Goal: Transaction & Acquisition: Purchase product/service

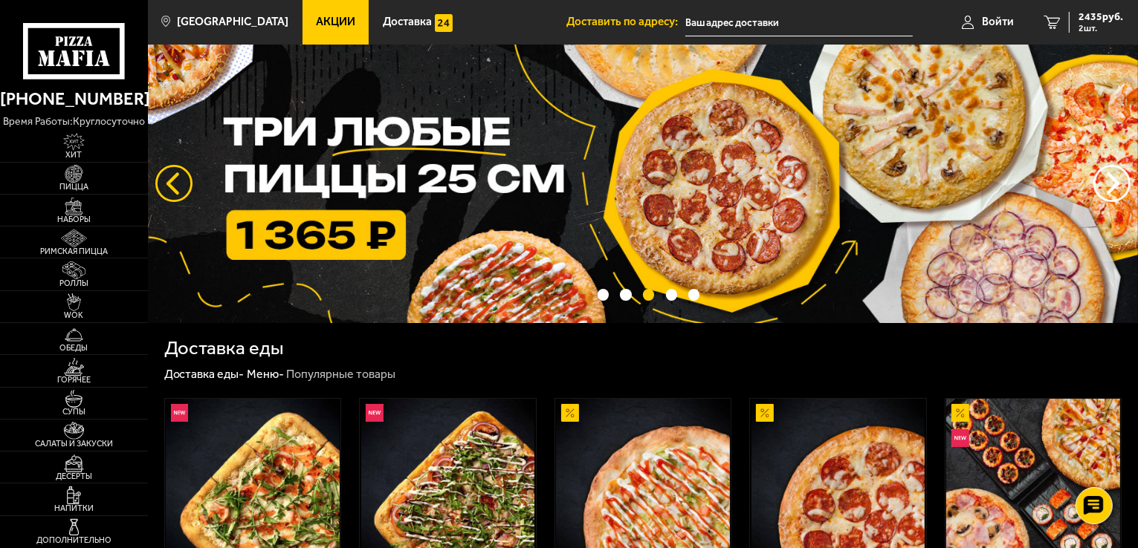
click at [175, 186] on button "следующий" at bounding box center [173, 183] width 37 height 37
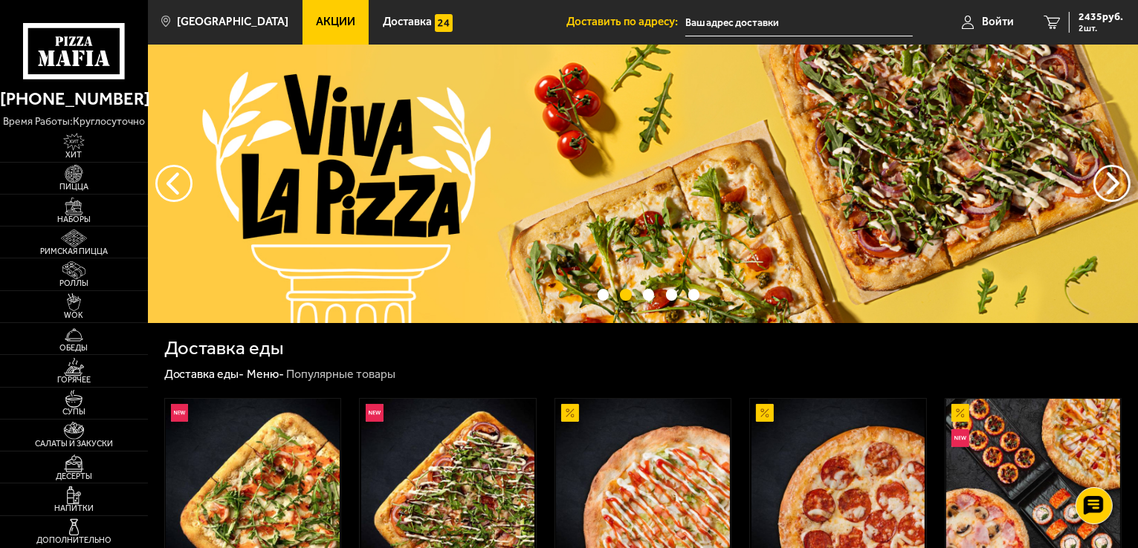
click at [626, 195] on img at bounding box center [643, 184] width 990 height 279
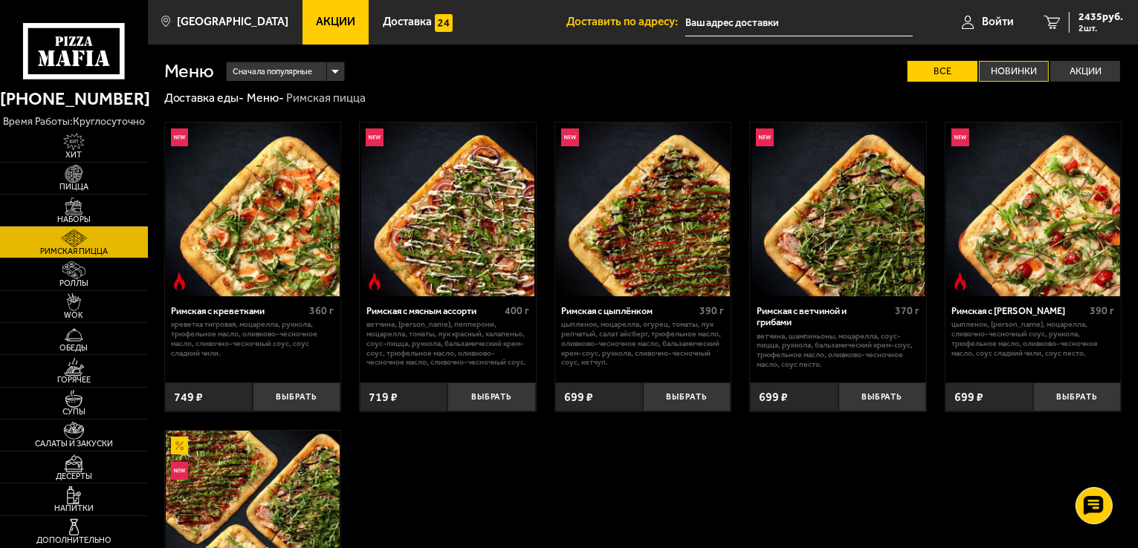
click at [990, 75] on label "Новинки" at bounding box center [1014, 72] width 70 height 22
click at [0, 0] on input "Новинки" at bounding box center [0, 0] width 0 height 0
click at [1073, 75] on label "Акции" at bounding box center [1085, 72] width 70 height 22
click at [0, 0] on input "Акции" at bounding box center [0, 0] width 0 height 0
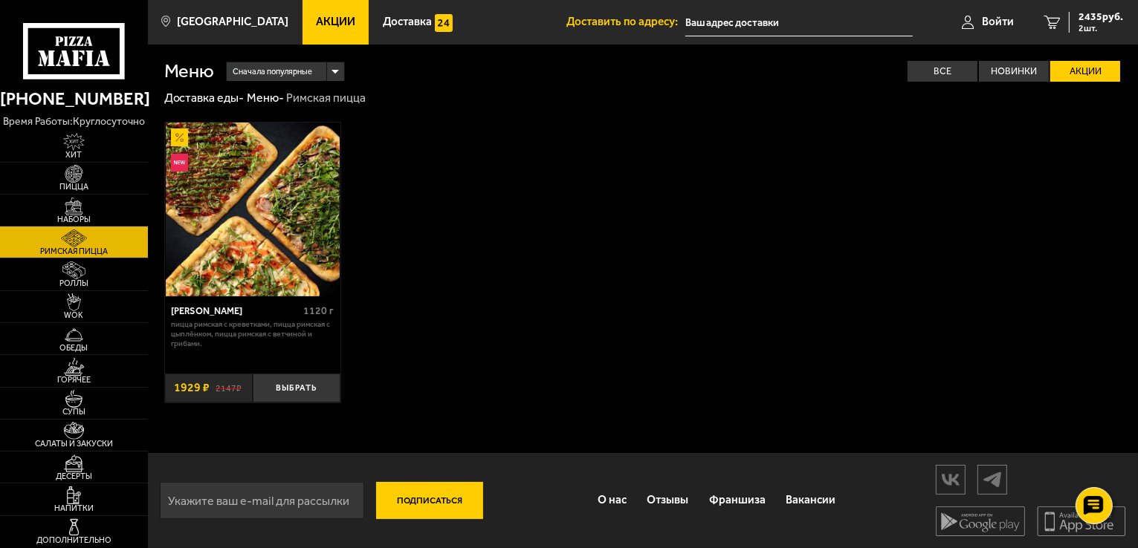
click at [178, 137] on img at bounding box center [180, 138] width 18 height 18
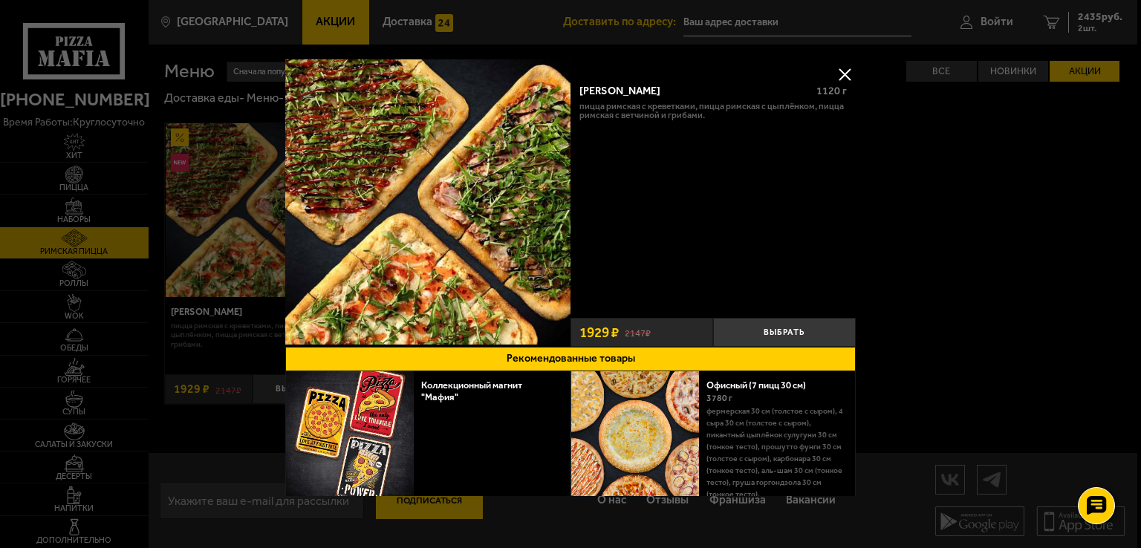
click at [842, 72] on button at bounding box center [845, 74] width 22 height 22
